Goal: Use online tool/utility: Utilize a website feature to perform a specific function

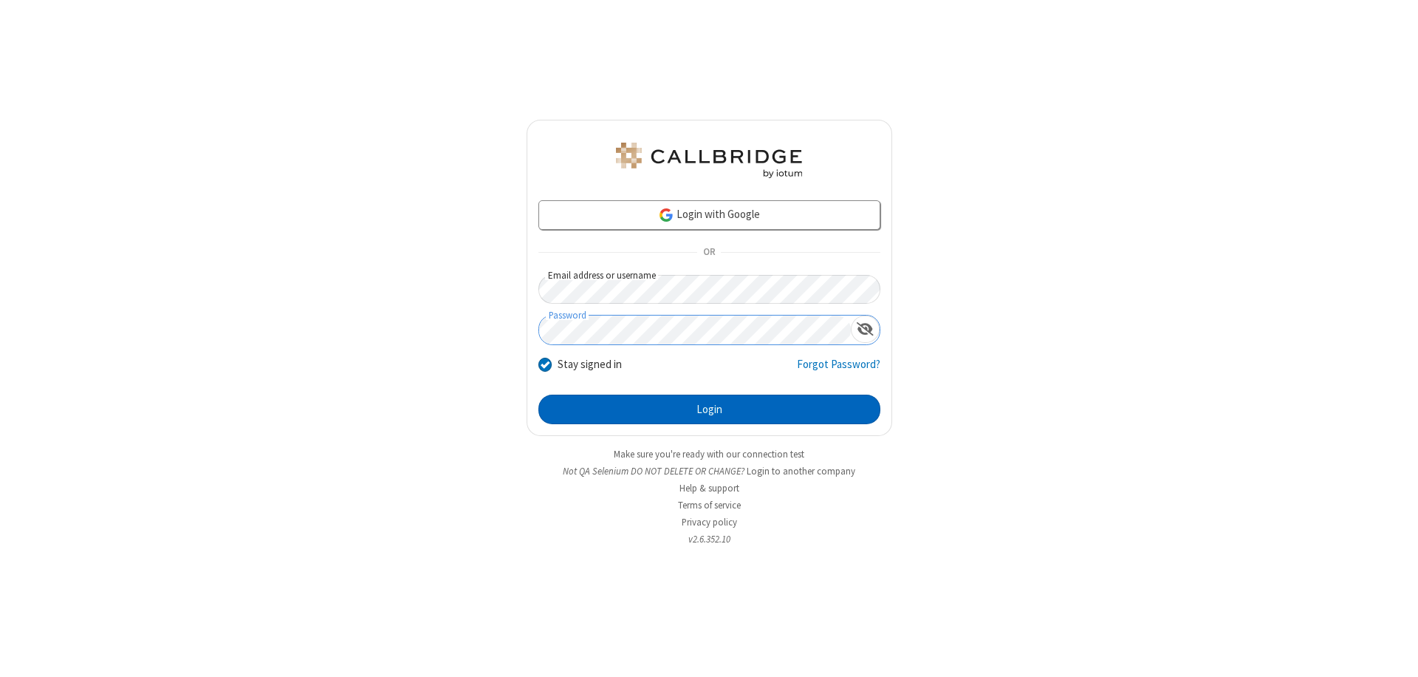
click at [709, 409] on button "Login" at bounding box center [709, 409] width 342 height 30
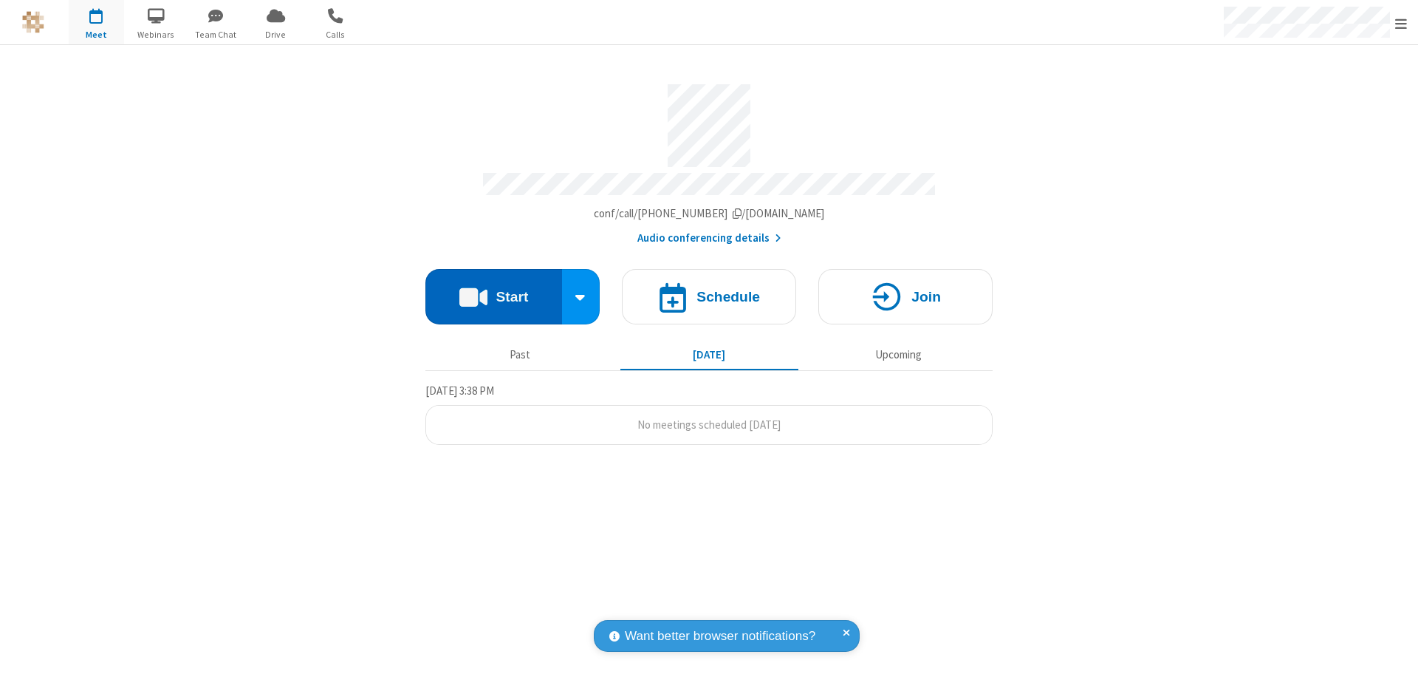
click at [493, 290] on button "Start" at bounding box center [493, 296] width 137 height 55
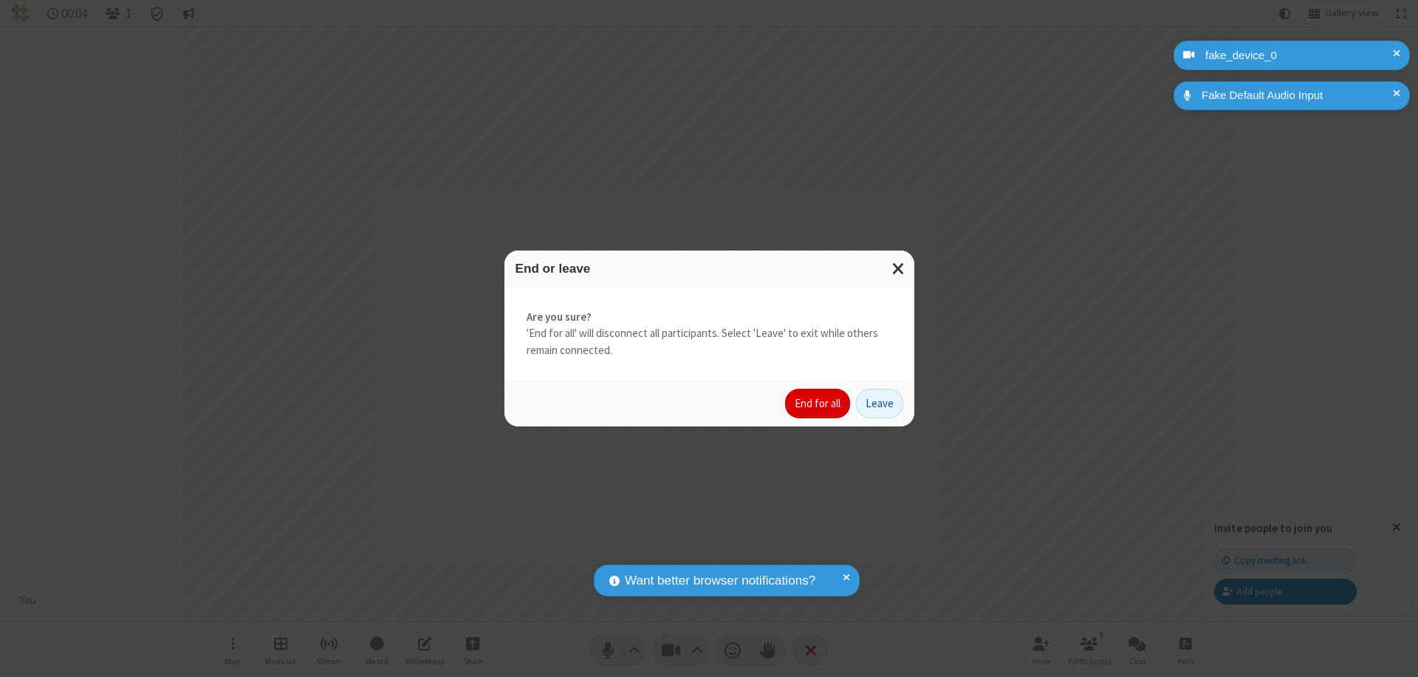
click at [818, 403] on button "End for all" at bounding box center [817, 403] width 65 height 30
